Goal: Transaction & Acquisition: Purchase product/service

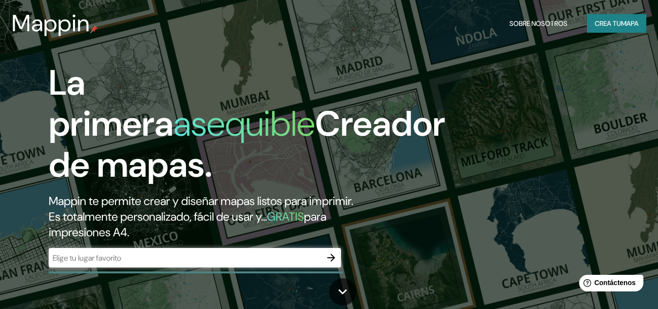
click at [202, 265] on div "​" at bounding box center [195, 257] width 292 height 19
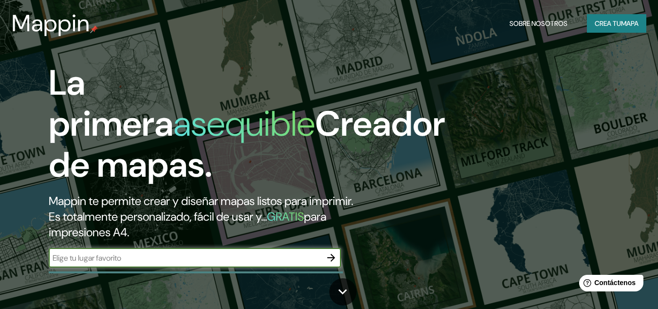
type input "p"
type input "PIURA"
click at [334, 257] on icon "button" at bounding box center [332, 257] width 8 height 8
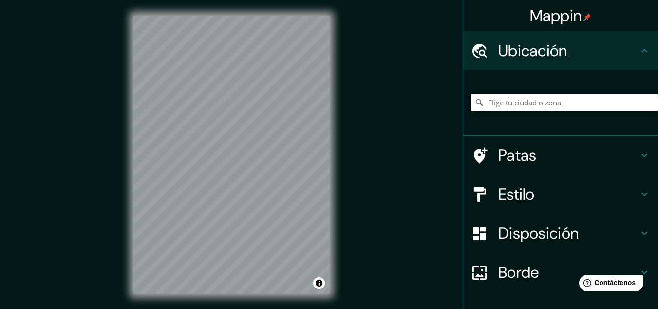
click at [497, 108] on input "Elige tu ciudad o zona" at bounding box center [564, 103] width 187 height 18
type input "PIURA"
click at [344, 173] on div "© Mapbox © OpenStreetMap Improve this map" at bounding box center [232, 154] width 228 height 309
click at [331, 148] on div "© Mapbox © OpenStreetMap Improve this map" at bounding box center [232, 154] width 228 height 309
click at [553, 194] on h4 "Estilo" at bounding box center [569, 193] width 140 height 19
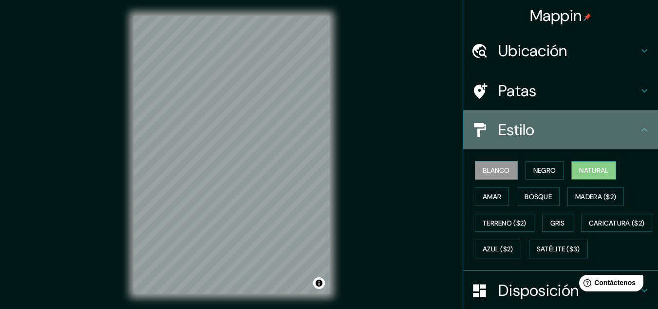
drag, startPoint x: 564, startPoint y: 135, endPoint x: 573, endPoint y: 165, distance: 31.3
click at [565, 135] on h4 "Estilo" at bounding box center [569, 129] width 140 height 19
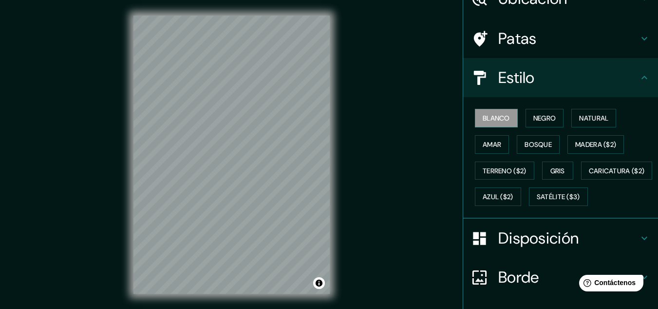
scroll to position [65, 0]
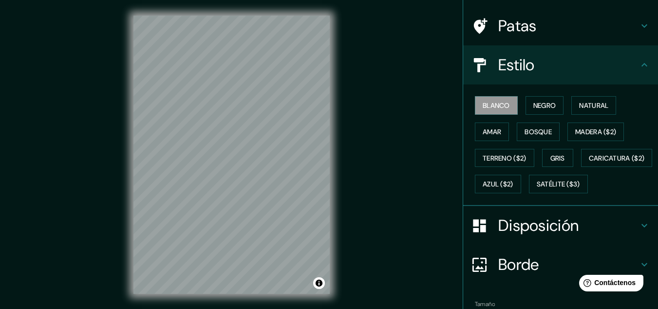
click at [618, 60] on h4 "Estilo" at bounding box center [569, 64] width 140 height 19
click at [639, 61] on icon at bounding box center [645, 65] width 12 height 12
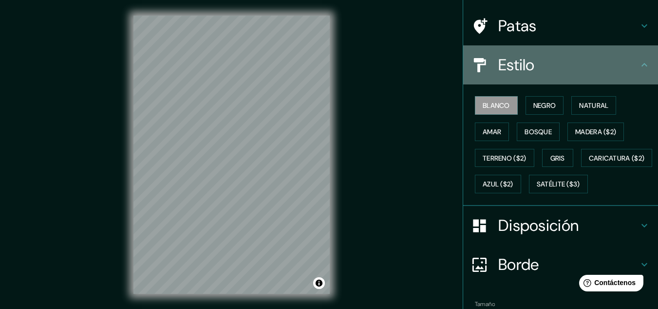
click at [640, 65] on icon at bounding box center [645, 65] width 12 height 12
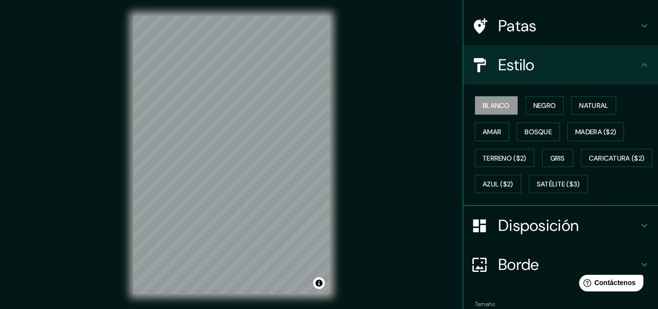
click at [623, 235] on h4 "Disposición" at bounding box center [569, 224] width 140 height 19
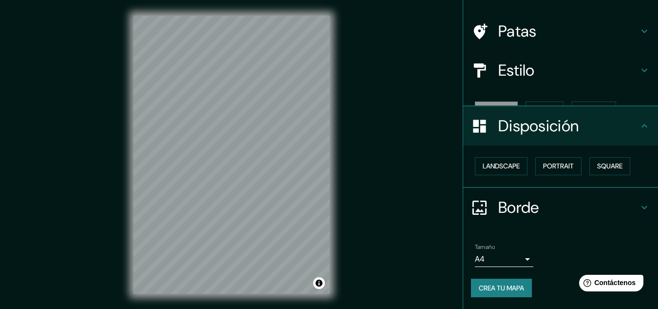
scroll to position [43, 0]
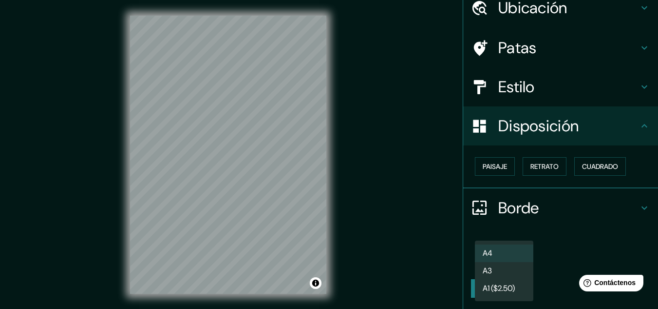
click at [509, 261] on body "Mappin Ubicación PIURA Patas Estilo Disposición Paisaje Retrato Cuadrado Borde …" at bounding box center [329, 154] width 658 height 309
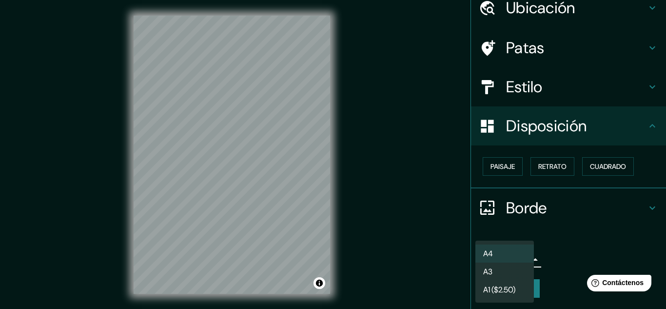
click at [507, 283] on font "A1 ($2.50)" at bounding box center [499, 289] width 32 height 12
type input "a3"
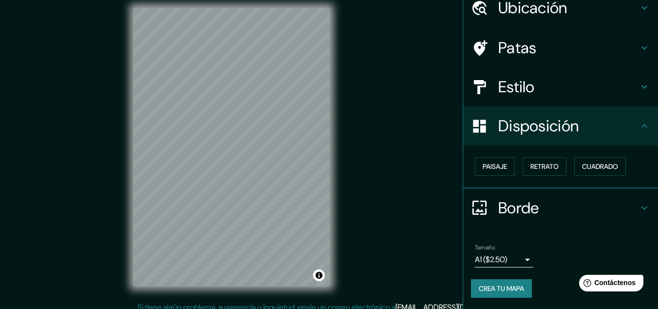
scroll to position [0, 0]
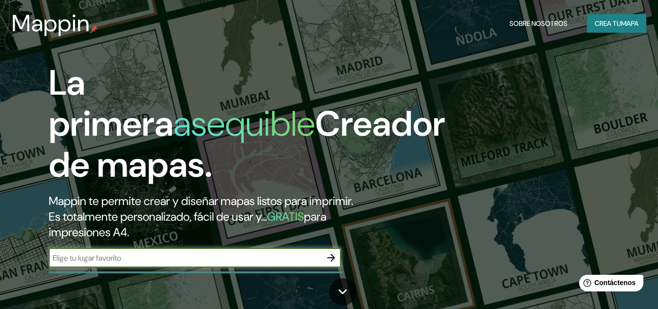
click at [602, 17] on font "Crea tu" at bounding box center [608, 23] width 26 height 13
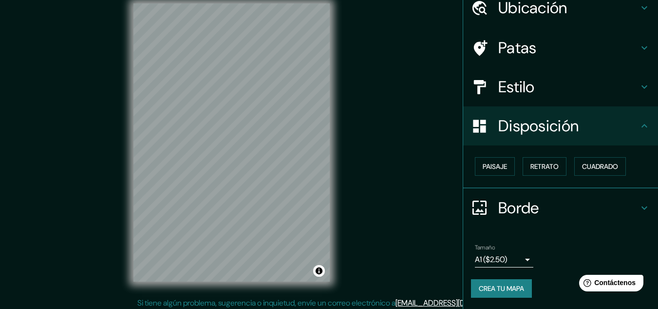
scroll to position [16, 0]
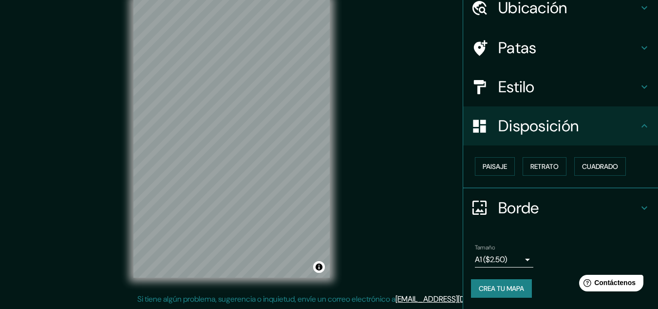
click at [520, 254] on body "Mappin Ubicación Patas Estilo Disposición Paisaje Retrato Cuadrado Borde Elige …" at bounding box center [329, 138] width 658 height 309
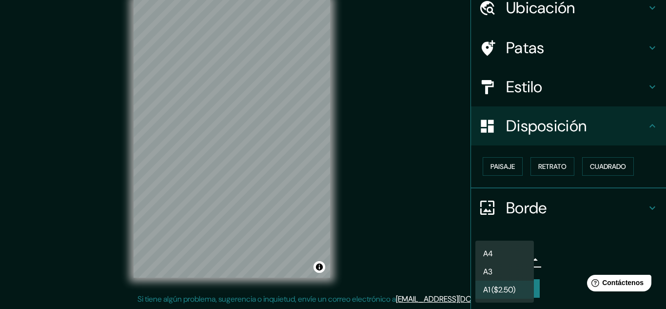
click at [506, 256] on li "A4" at bounding box center [504, 253] width 58 height 18
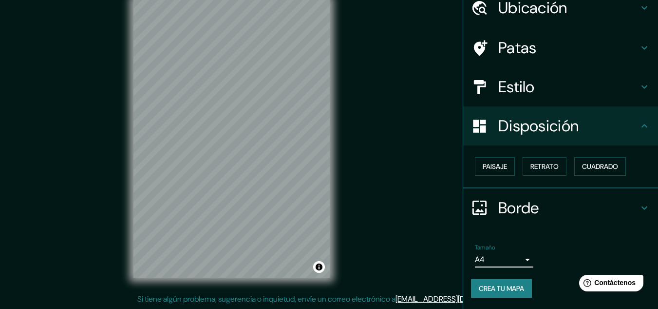
click at [504, 252] on body "Mappin Ubicación Patas Estilo Disposición Paisaje Retrato Cuadrado Borde Elige …" at bounding box center [329, 138] width 658 height 309
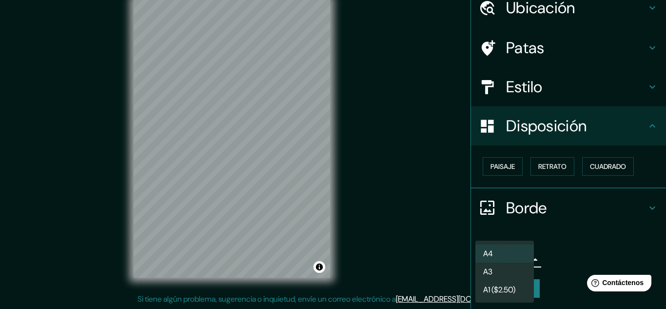
click at [495, 270] on li "A3" at bounding box center [504, 271] width 58 height 18
type input "a4"
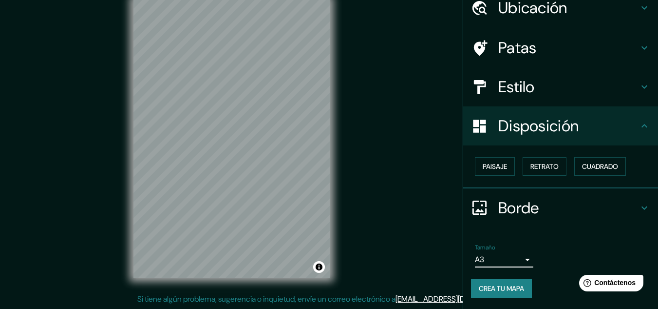
click at [358, 184] on div "Mappin Ubicación Patas Estilo Disposición Paisaje Retrato Cuadrado Borde Elige …" at bounding box center [329, 146] width 658 height 325
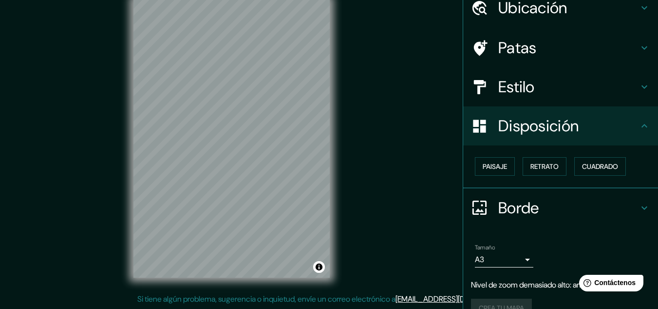
click at [388, 76] on div "Mappin Ubicación Patas Estilo Disposición Paisaje Retrato Cuadrado Borde Elige …" at bounding box center [329, 146] width 658 height 325
click at [371, 107] on div "Mappin Ubicación Patas Estilo Disposición Paisaje Retrato Cuadrado Borde Elige …" at bounding box center [329, 146] width 658 height 325
click at [352, 68] on div "Mappin Ubicación Patas Estilo Disposición Paisaje Retrato Cuadrado Borde Elige …" at bounding box center [329, 146] width 658 height 325
click at [349, 134] on div "Mappin Ubicación Patas Estilo Disposición Paisaje Retrato Cuadrado Borde Elige …" at bounding box center [329, 146] width 658 height 325
click at [368, 157] on div "Mappin Ubicación Patas Estilo Disposición Paisaje Retrato Cuadrado Borde Elige …" at bounding box center [329, 146] width 658 height 325
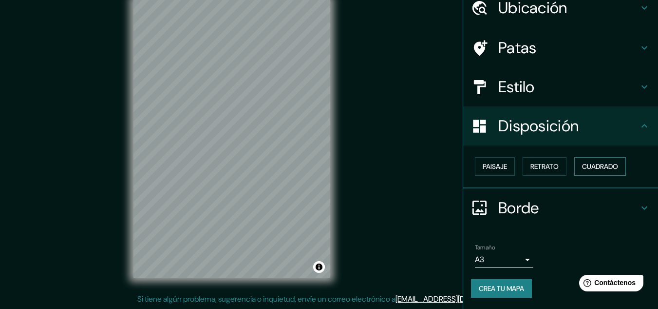
click at [617, 169] on button "Cuadrado" at bounding box center [601, 166] width 52 height 19
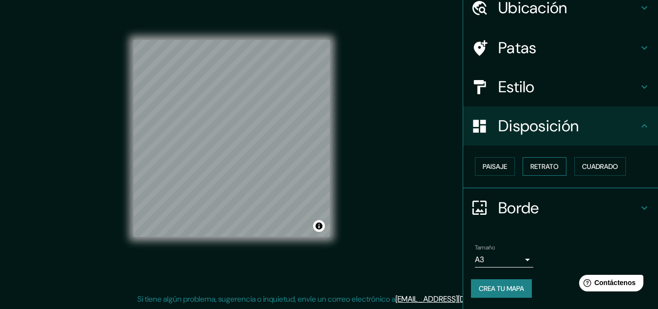
click at [534, 163] on font "Retrato" at bounding box center [545, 166] width 28 height 9
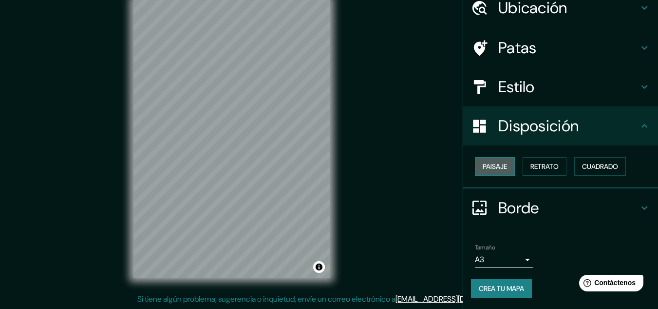
click at [492, 162] on font "Paisaje" at bounding box center [495, 166] width 24 height 9
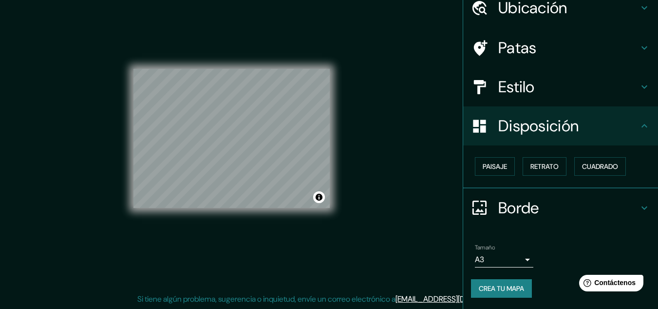
click at [503, 290] on font "Crea tu mapa" at bounding box center [501, 288] width 45 height 9
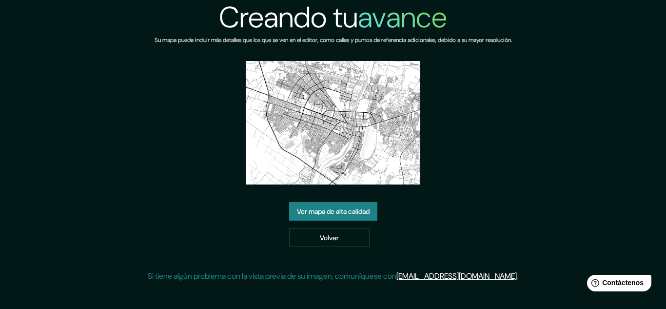
click at [327, 209] on font "Ver mapa de alta calidad" at bounding box center [333, 211] width 73 height 9
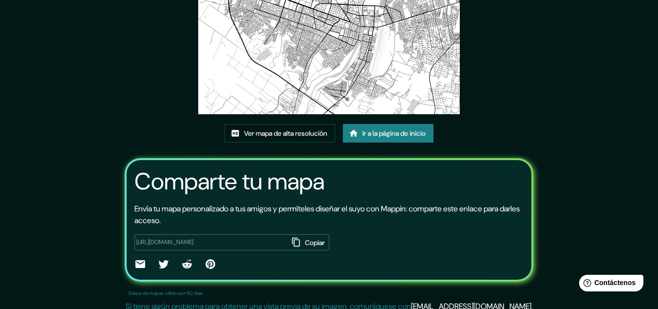
scroll to position [121, 0]
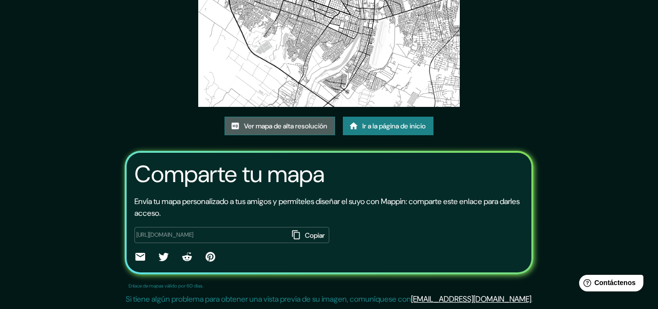
click at [282, 124] on font "Ver mapa de alta resolución" at bounding box center [285, 125] width 83 height 9
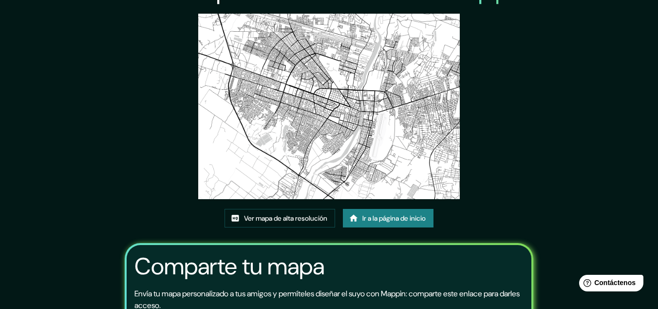
scroll to position [0, 0]
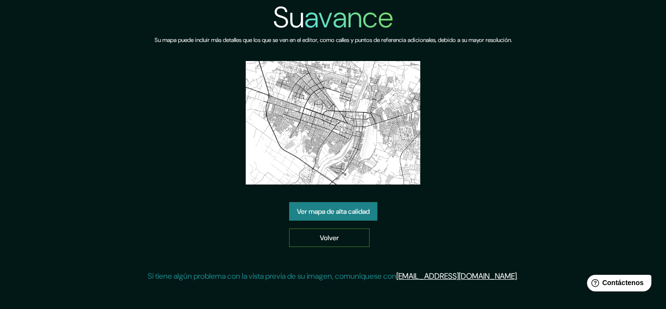
click at [314, 232] on link "Volver" at bounding box center [329, 237] width 80 height 19
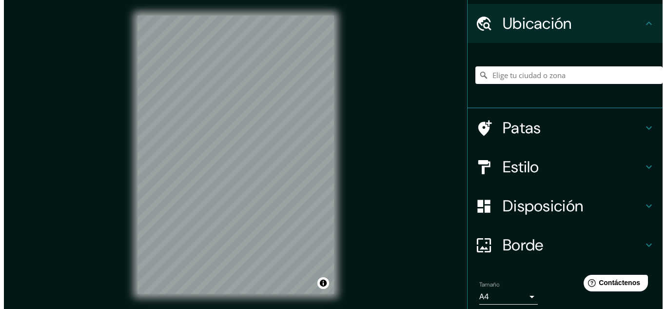
scroll to position [65, 0]
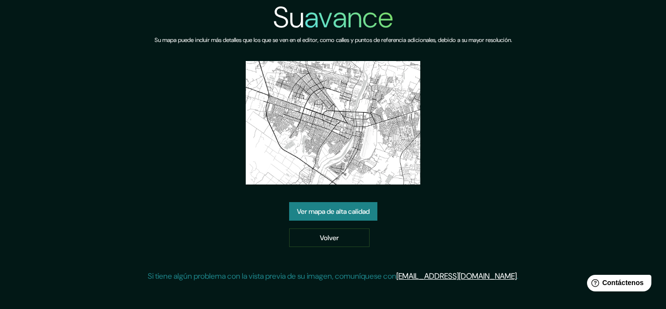
click at [290, 15] on font "Su" at bounding box center [288, 17] width 31 height 39
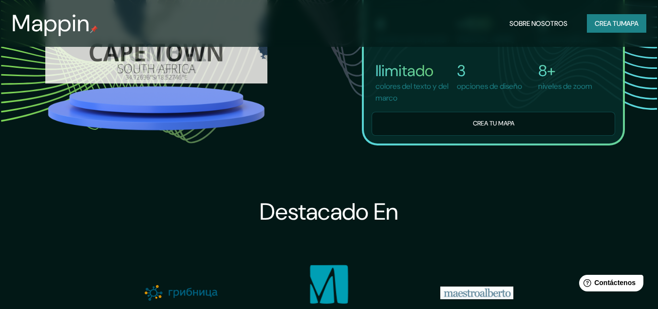
scroll to position [780, 0]
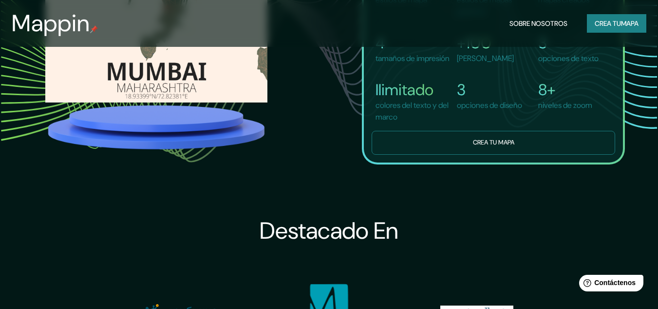
click at [497, 155] on button "Crea tu mapa" at bounding box center [494, 143] width 244 height 24
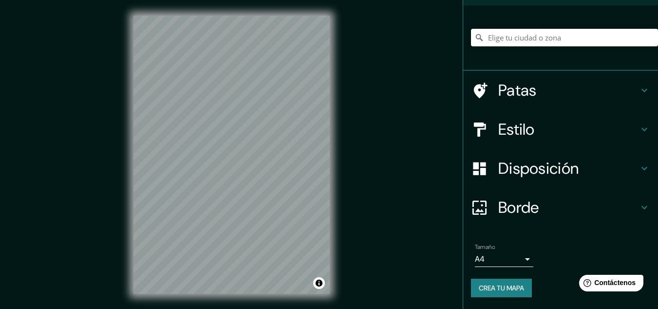
click at [568, 167] on font "Disposición" at bounding box center [539, 168] width 80 height 20
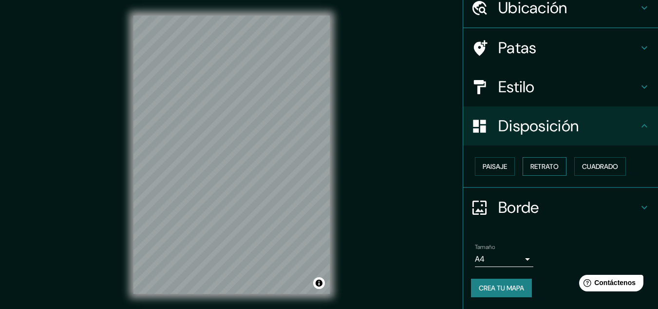
scroll to position [43, 0]
click at [504, 158] on button "Paisaje" at bounding box center [495, 166] width 40 height 19
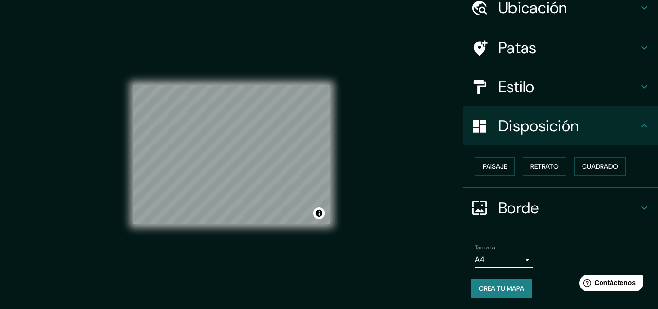
click at [560, 121] on font "Disposición" at bounding box center [539, 126] width 80 height 20
click at [559, 205] on h4 "Borde" at bounding box center [569, 207] width 140 height 19
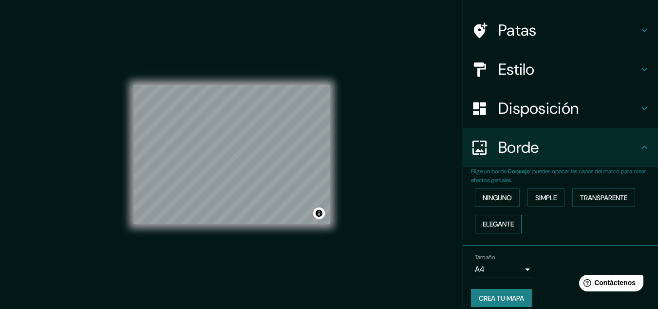
scroll to position [70, 0]
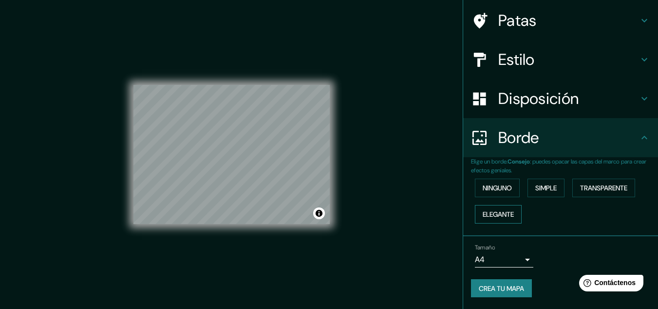
click at [495, 215] on font "Elegante" at bounding box center [498, 214] width 31 height 9
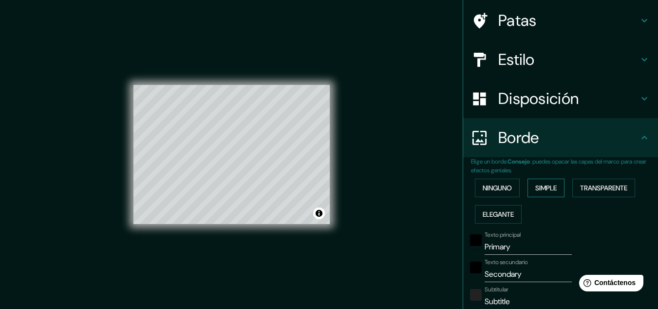
click at [539, 191] on font "Simple" at bounding box center [546, 187] width 21 height 9
click at [597, 183] on font "Transparente" at bounding box center [604, 187] width 47 height 9
click at [486, 186] on font "Ninguno" at bounding box center [497, 187] width 29 height 9
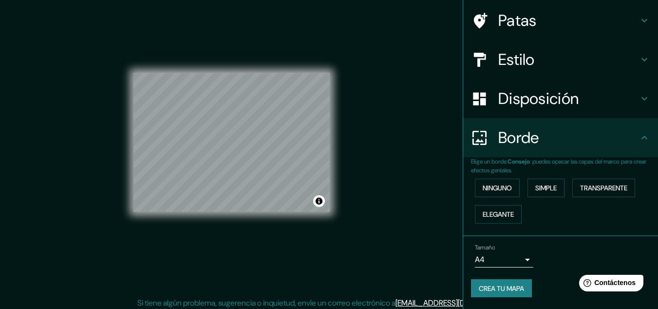
scroll to position [16, 0]
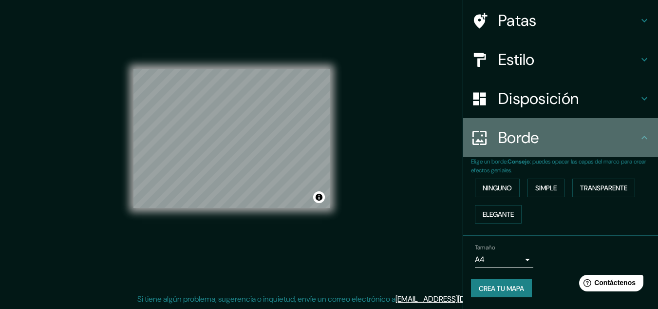
click at [557, 145] on h4 "Borde" at bounding box center [569, 137] width 140 height 19
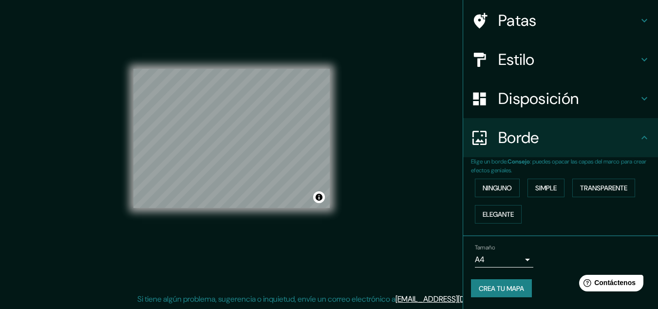
drag, startPoint x: 641, startPoint y: 141, endPoint x: 631, endPoint y: 118, distance: 25.7
click at [641, 141] on icon at bounding box center [645, 138] width 12 height 12
click at [634, 105] on div "Disposición" at bounding box center [561, 98] width 195 height 39
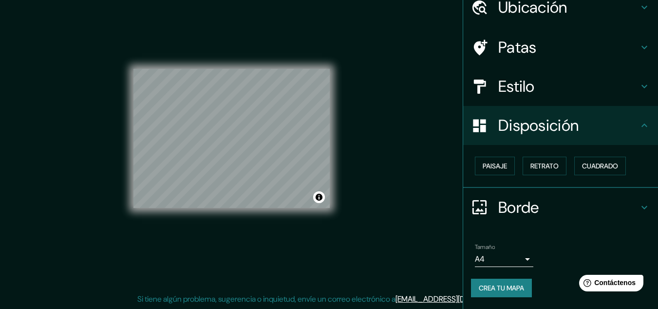
scroll to position [43, 0]
click at [622, 91] on h4 "Estilo" at bounding box center [569, 86] width 140 height 19
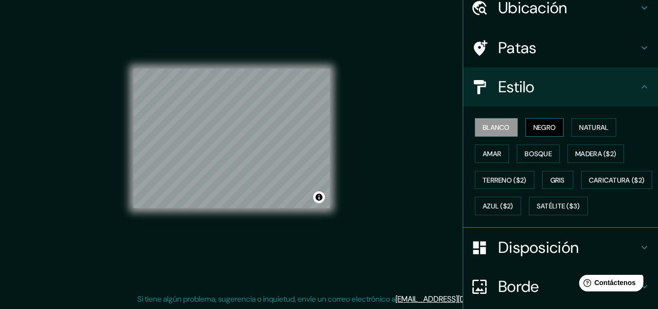
click at [534, 124] on font "Negro" at bounding box center [545, 127] width 23 height 9
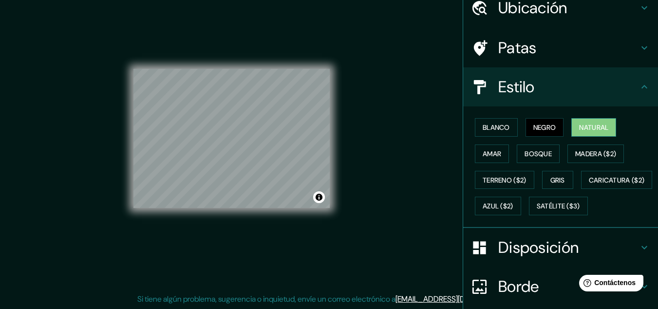
click at [572, 122] on button "Natural" at bounding box center [594, 127] width 45 height 19
click at [483, 157] on font "Amar" at bounding box center [492, 153] width 19 height 9
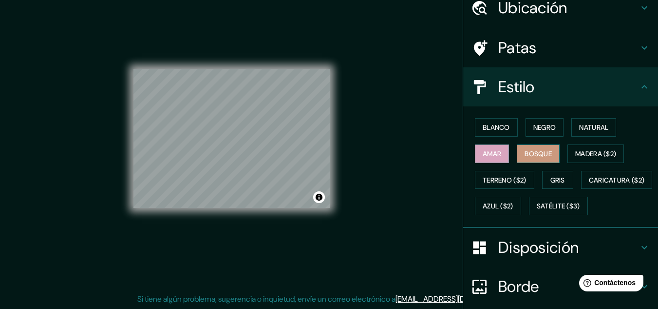
click at [554, 159] on button "Bosque" at bounding box center [538, 153] width 43 height 19
click at [589, 156] on font "Madera ($2)" at bounding box center [596, 153] width 41 height 9
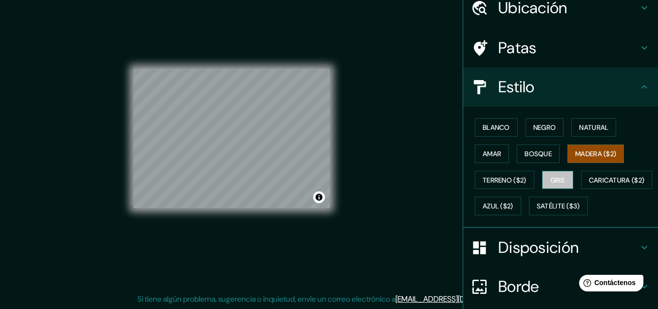
click at [542, 178] on button "Gris" at bounding box center [557, 180] width 31 height 19
click at [589, 154] on font "Madera ($2)" at bounding box center [596, 153] width 41 height 9
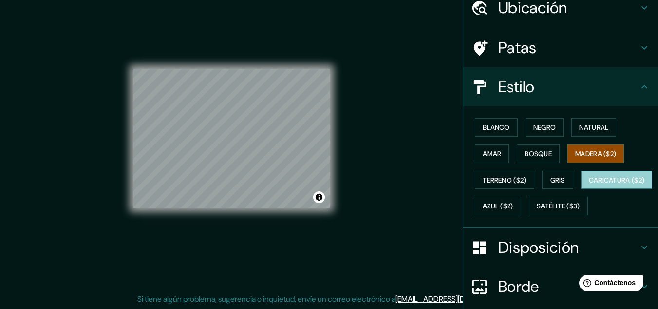
click at [589, 184] on font "Caricatura ($2)" at bounding box center [617, 179] width 56 height 9
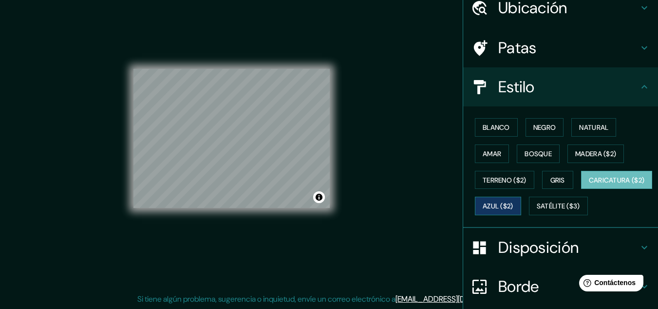
click at [514, 206] on font "Azul ($2)" at bounding box center [498, 206] width 31 height 9
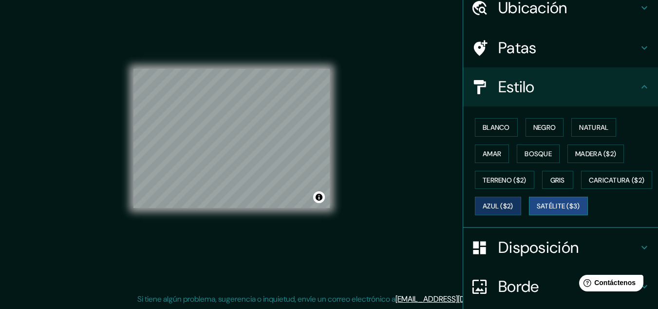
click at [537, 211] on font "Satélite ($3)" at bounding box center [558, 206] width 43 height 9
click at [551, 180] on font "Gris" at bounding box center [558, 179] width 15 height 9
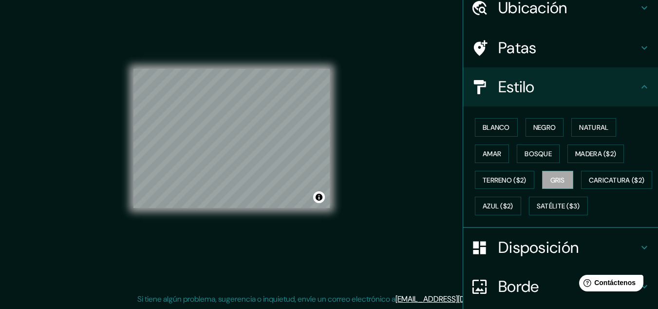
click at [507, 160] on div "Blanco Negro Natural Amar Bosque Madera ($2) Terreno ($2) Gris Caricatura ($2) …" at bounding box center [564, 166] width 187 height 105
click at [506, 160] on div "Blanco Negro Natural Amar Bosque Madera ($2) Terreno ($2) Gris Caricatura ($2) …" at bounding box center [564, 166] width 187 height 105
click at [485, 144] on button "Amar" at bounding box center [492, 153] width 34 height 19
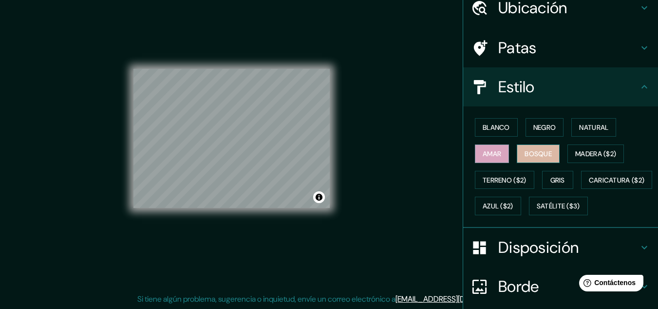
click at [528, 152] on font "Bosque" at bounding box center [538, 153] width 27 height 9
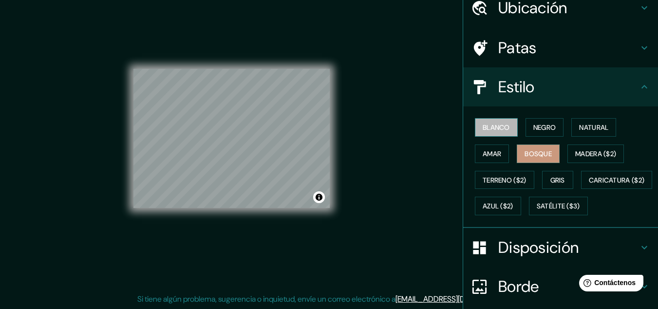
click at [484, 123] on font "Blanco" at bounding box center [496, 127] width 27 height 9
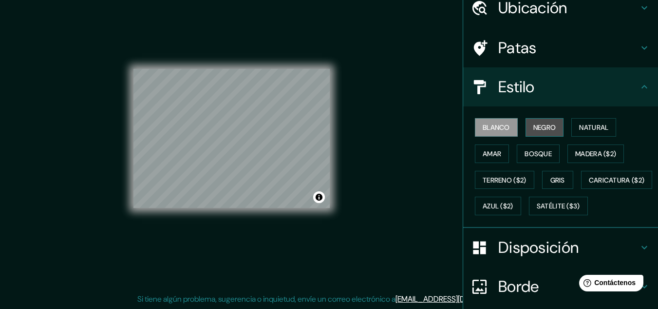
click at [546, 127] on font "Negro" at bounding box center [545, 127] width 23 height 9
click at [497, 123] on font "Blanco" at bounding box center [496, 127] width 27 height 9
click at [603, 125] on font "Natural" at bounding box center [594, 127] width 29 height 9
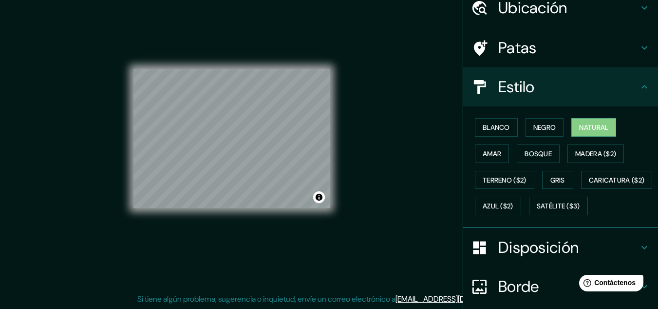
click at [513, 103] on div "Estilo" at bounding box center [561, 86] width 195 height 39
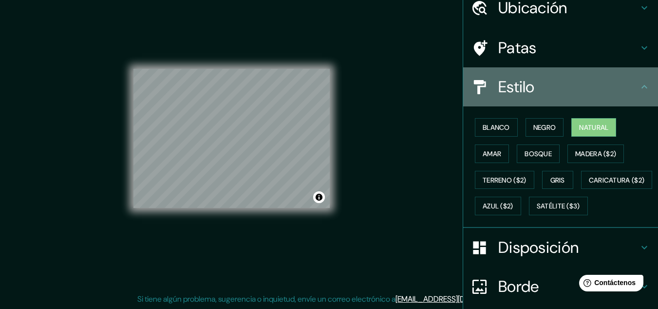
click at [639, 82] on icon at bounding box center [645, 87] width 12 height 12
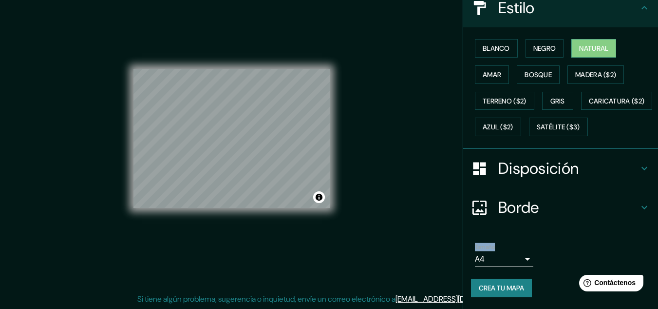
click at [624, 207] on h4 "Borde" at bounding box center [569, 206] width 140 height 19
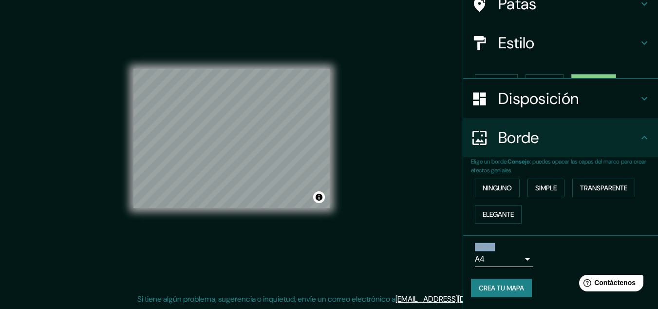
scroll to position [70, 0]
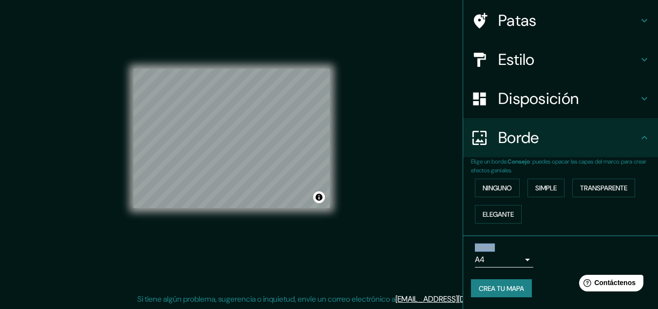
click at [505, 259] on body "Mappin Ubicación Patas Estilo Disposición Borde Elige un borde. Consejo : puede…" at bounding box center [329, 138] width 658 height 309
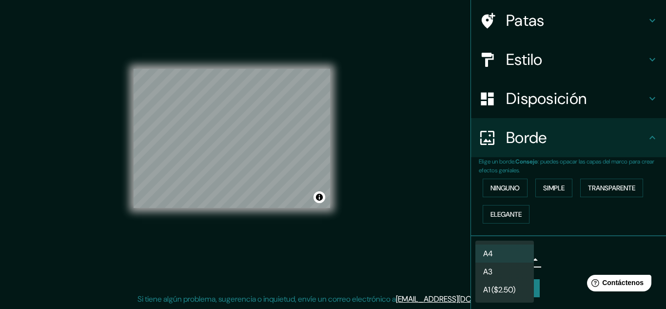
click at [508, 267] on li "A3" at bounding box center [504, 271] width 58 height 18
type input "a4"
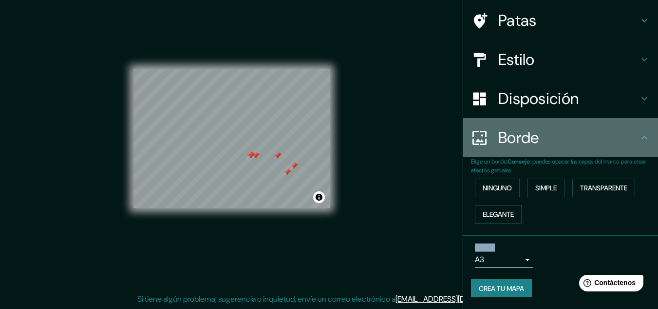
click at [532, 142] on font "Borde" at bounding box center [519, 137] width 41 height 20
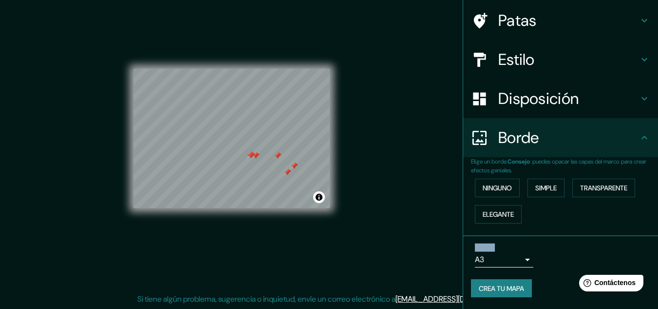
click at [568, 94] on font "Disposición" at bounding box center [539, 98] width 80 height 20
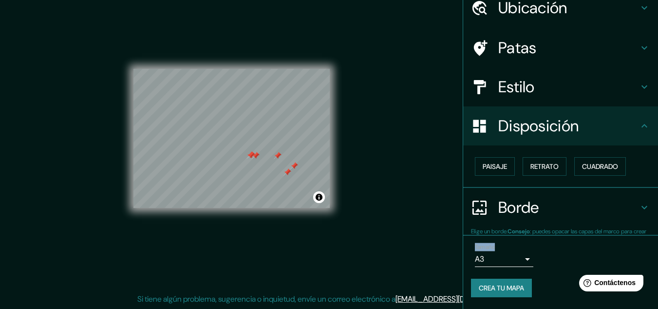
scroll to position [43, 0]
click at [577, 61] on div "Patas" at bounding box center [561, 47] width 195 height 39
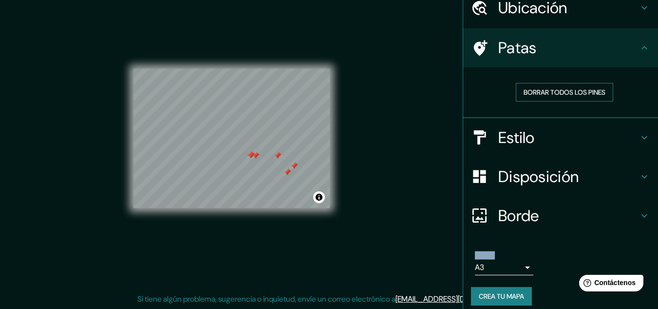
click at [586, 92] on font "Borrar todos los pines" at bounding box center [565, 92] width 82 height 9
click at [624, 54] on h4 "Patas" at bounding box center [569, 47] width 140 height 19
click at [629, 5] on h4 "Ubicación" at bounding box center [569, 7] width 140 height 19
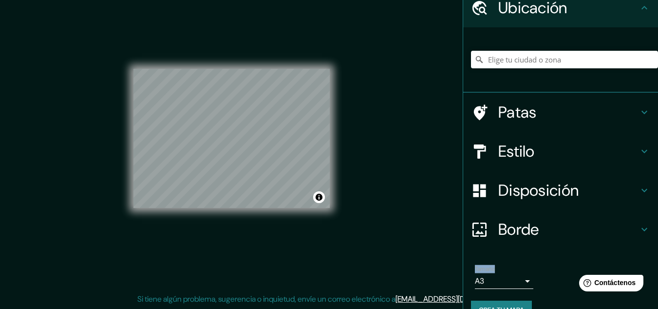
click at [639, 8] on icon at bounding box center [645, 8] width 12 height 12
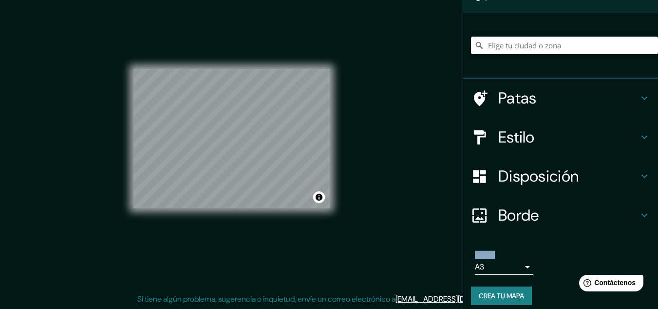
scroll to position [65, 0]
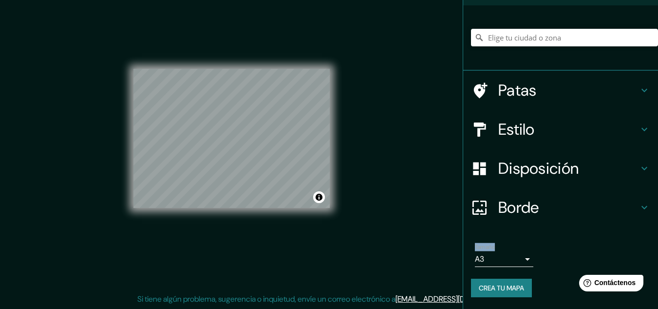
click at [509, 286] on font "Crea tu mapa" at bounding box center [501, 287] width 45 height 9
click at [484, 281] on button "Crea tu mapa" at bounding box center [501, 287] width 61 height 19
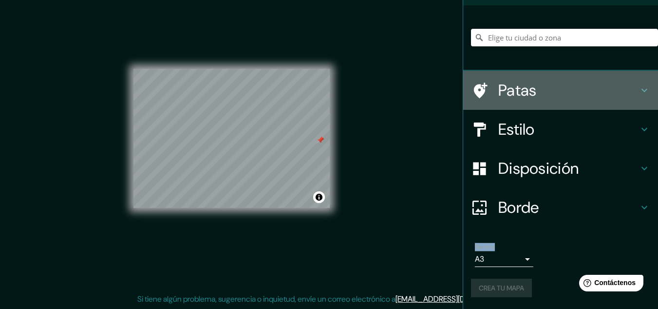
click at [559, 101] on div "Patas" at bounding box center [561, 90] width 195 height 39
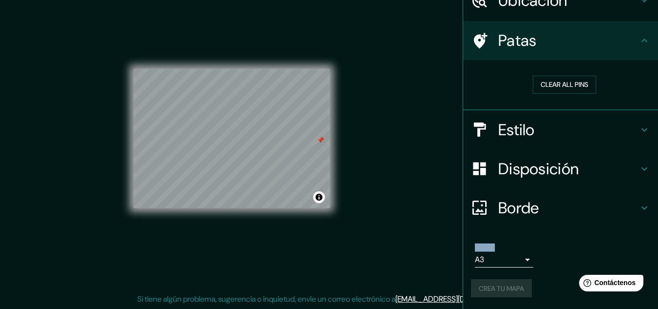
scroll to position [51, 0]
click at [568, 84] on font "Borrar todos los pines" at bounding box center [565, 84] width 82 height 9
click at [408, 160] on div "Mappin Ubicación Patas Borrar todos los pines Estilo Disposición Borde Elige un…" at bounding box center [329, 146] width 658 height 325
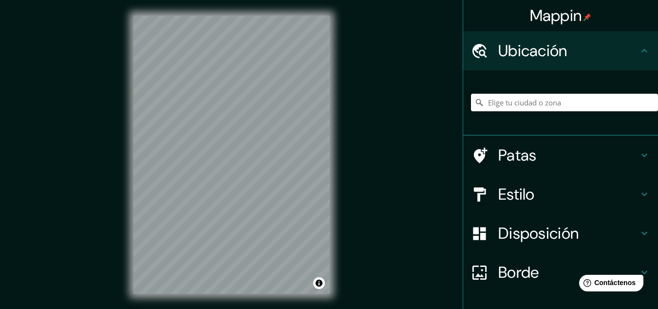
click at [348, 113] on div "Mappin Ubicación Patas Estilo Disposición Borde Elige un borde. Consejo : puede…" at bounding box center [329, 162] width 658 height 325
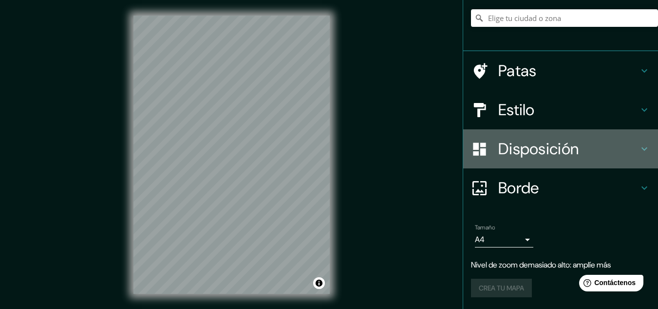
click at [586, 152] on h4 "Disposición" at bounding box center [569, 148] width 140 height 19
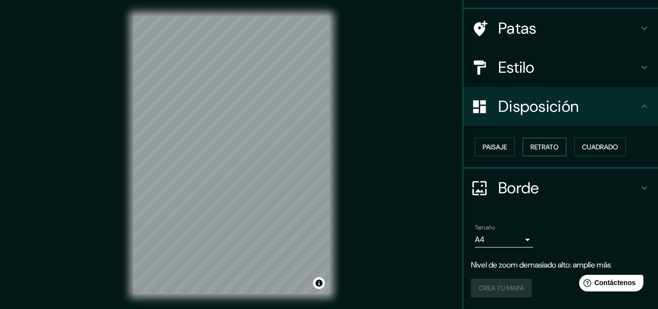
scroll to position [62, 0]
click at [498, 151] on font "Paisaje" at bounding box center [495, 146] width 24 height 9
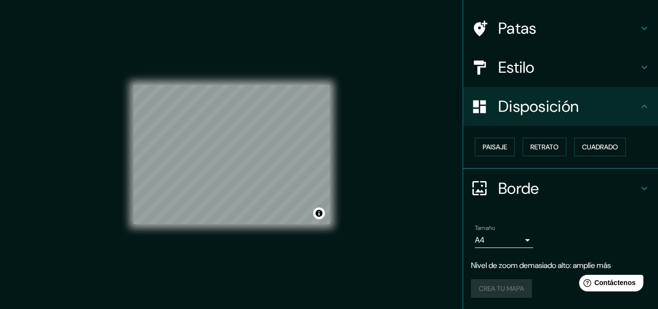
click at [526, 196] on font "Borde" at bounding box center [519, 188] width 41 height 20
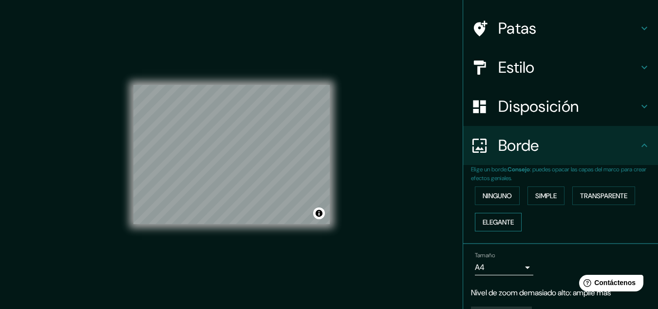
scroll to position [90, 0]
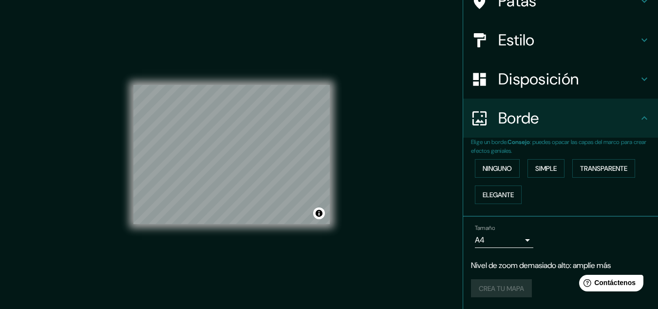
click at [534, 114] on h4 "Borde" at bounding box center [569, 117] width 140 height 19
click at [499, 243] on body "Mappin Ubicación Patas Estilo Disposición Borde Elige un borde. Consejo : puede…" at bounding box center [329, 154] width 658 height 309
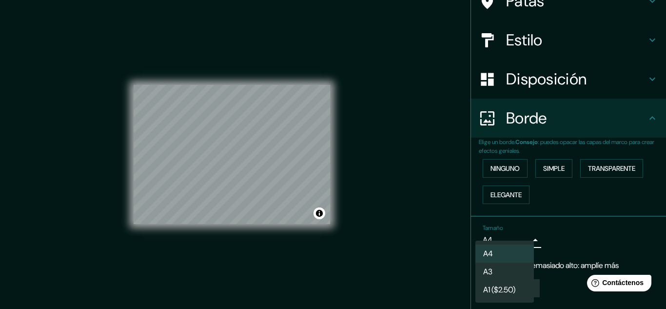
click at [497, 274] on li "A3" at bounding box center [504, 271] width 58 height 18
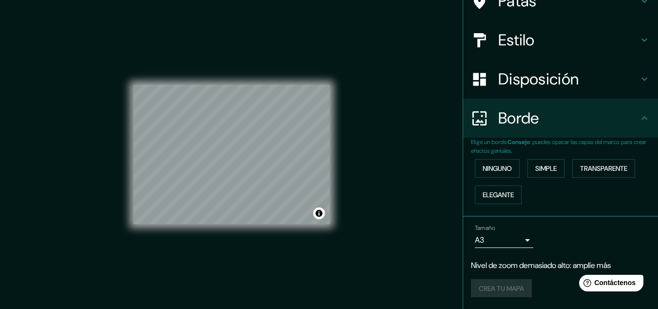
click at [348, 131] on div "Mappin Ubicación Patas Estilo Disposición Borde Elige un borde. Consejo : puede…" at bounding box center [329, 162] width 658 height 325
click at [341, 176] on div "© Mapbox © OpenStreetMap Mejorar este mapa" at bounding box center [232, 154] width 228 height 309
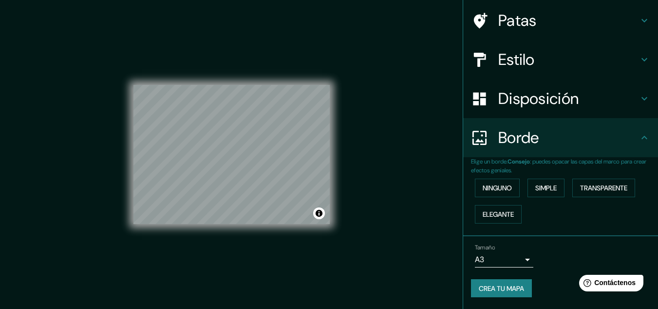
scroll to position [70, 0]
click at [573, 69] on div "Estilo" at bounding box center [561, 59] width 195 height 39
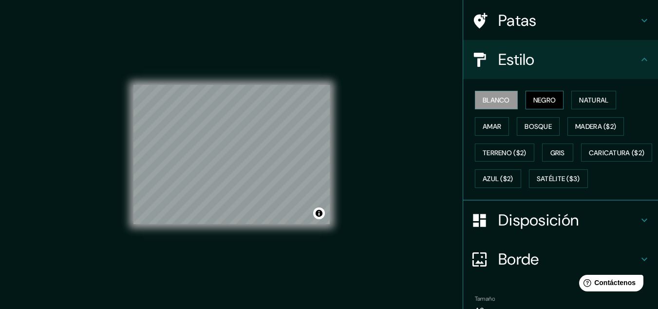
click at [538, 98] on font "Negro" at bounding box center [545, 100] width 23 height 9
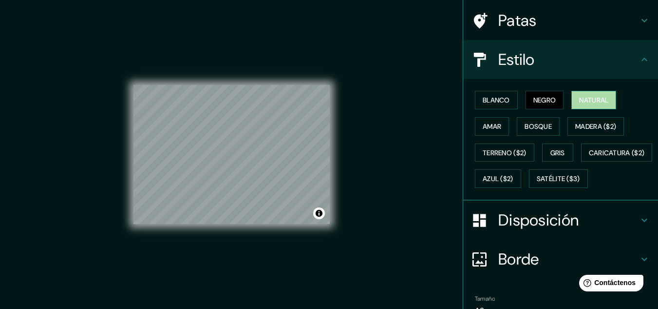
click at [610, 98] on button "Natural" at bounding box center [594, 100] width 45 height 19
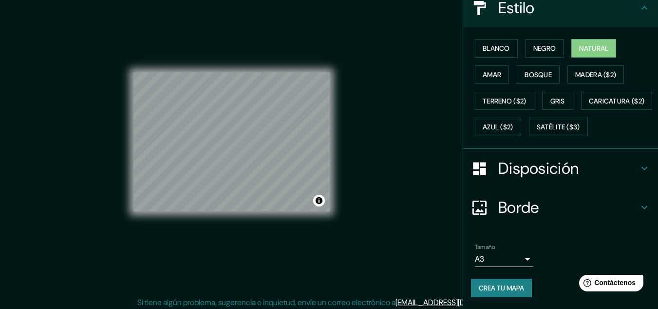
scroll to position [16, 0]
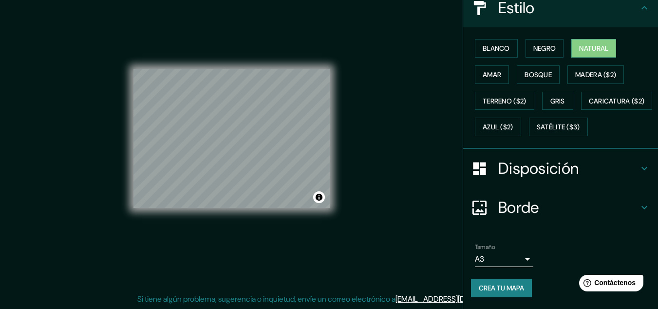
click at [497, 283] on font "Crea tu mapa" at bounding box center [501, 287] width 45 height 9
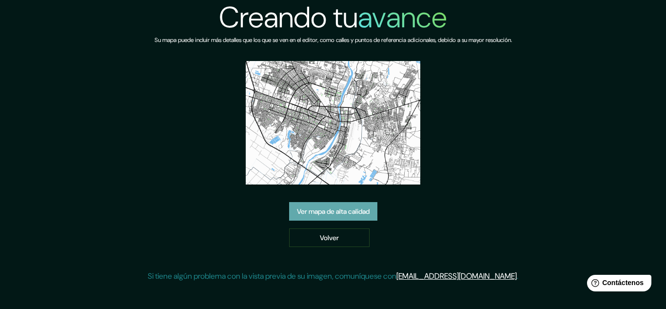
click at [321, 215] on font "Ver mapa de alta calidad" at bounding box center [333, 211] width 73 height 9
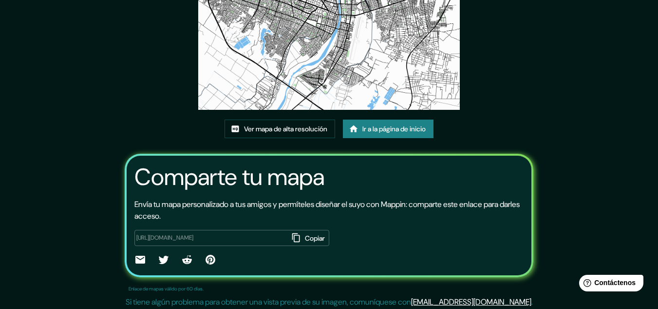
scroll to position [121, 0]
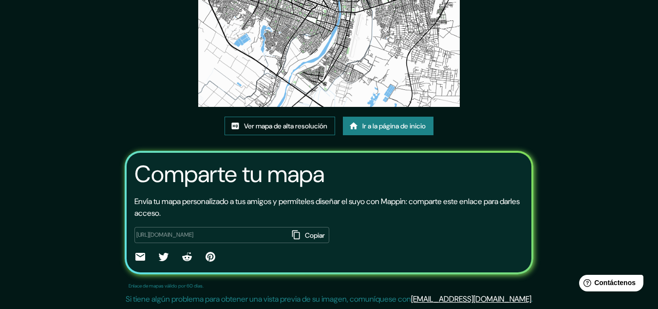
click at [292, 126] on font "Ver mapa de alta resolución" at bounding box center [285, 125] width 83 height 9
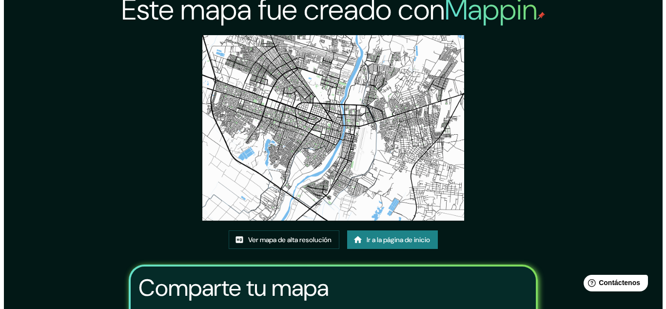
scroll to position [0, 0]
